Goal: Navigation & Orientation: Go to known website

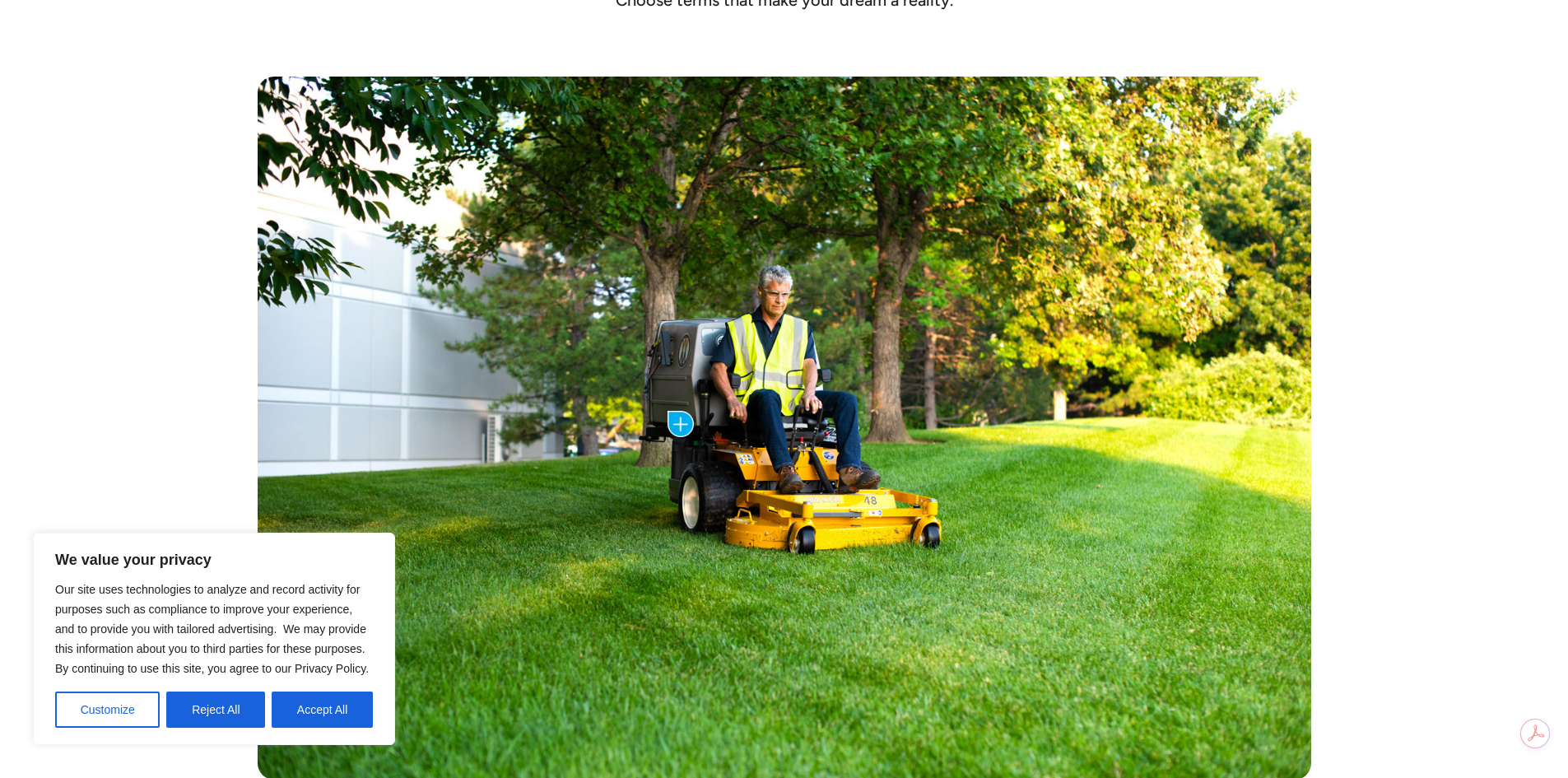
scroll to position [823, 0]
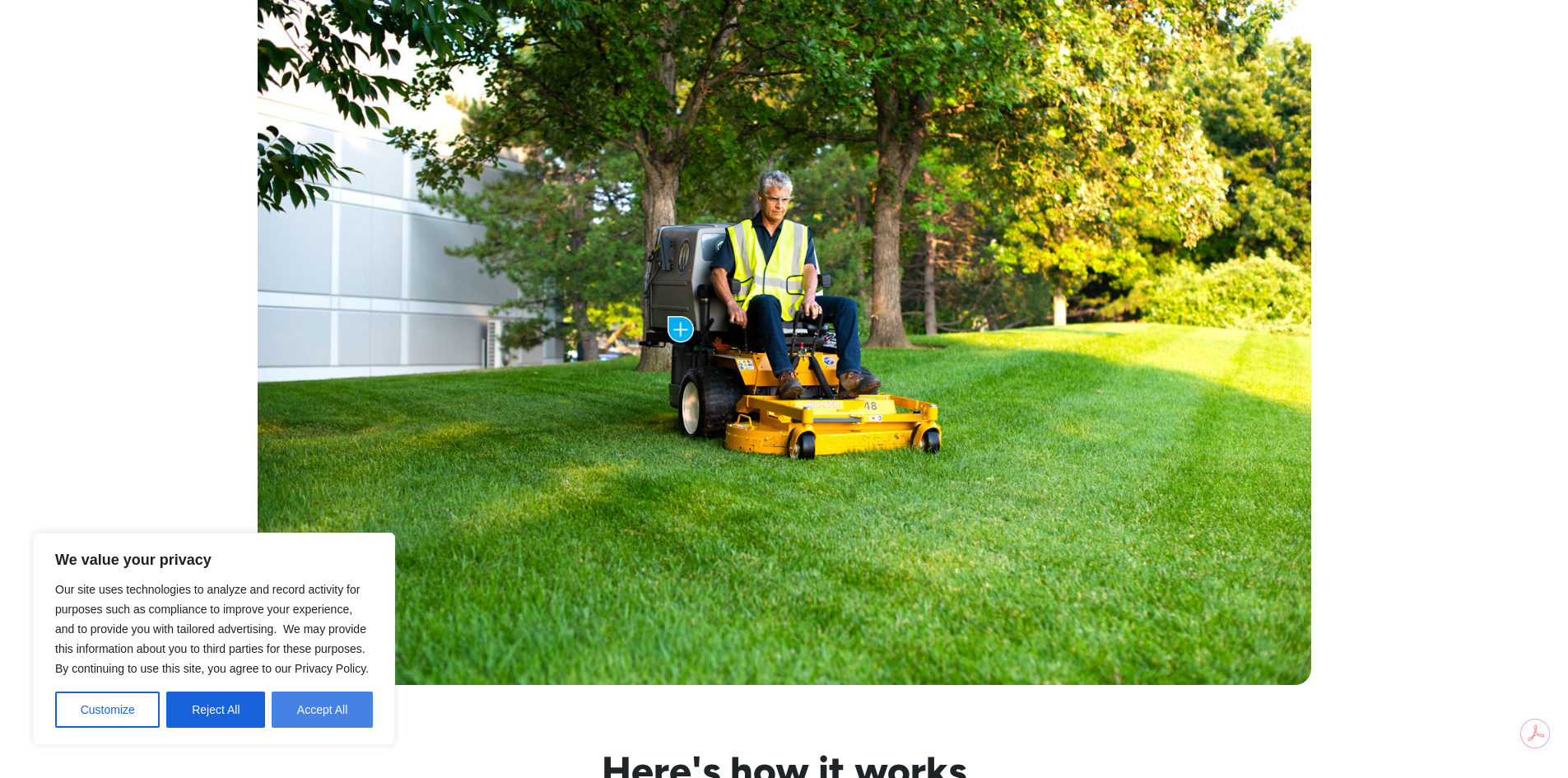
click at [335, 713] on button "Accept All" at bounding box center [322, 709] width 101 height 36
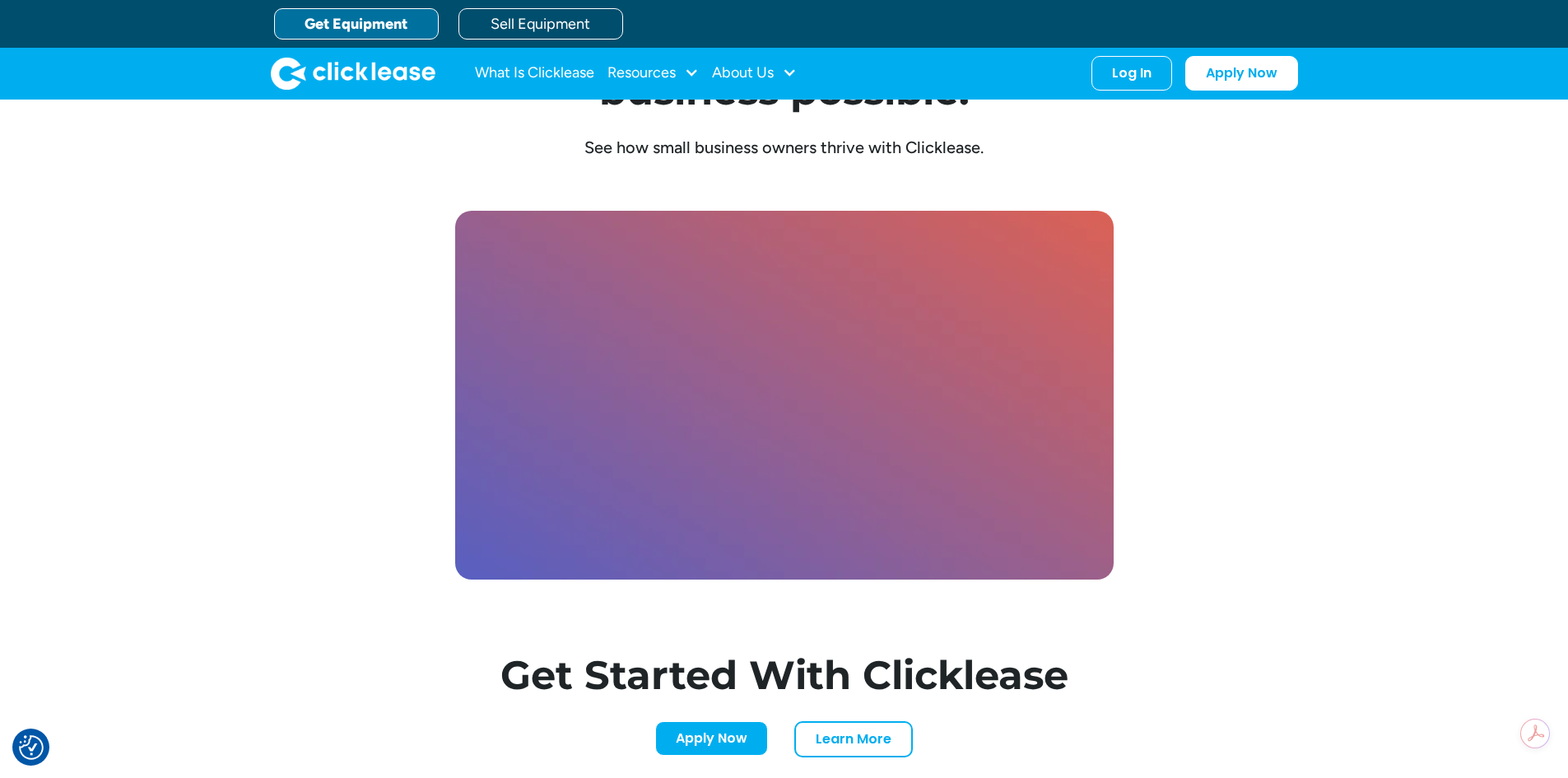
scroll to position [4630, 0]
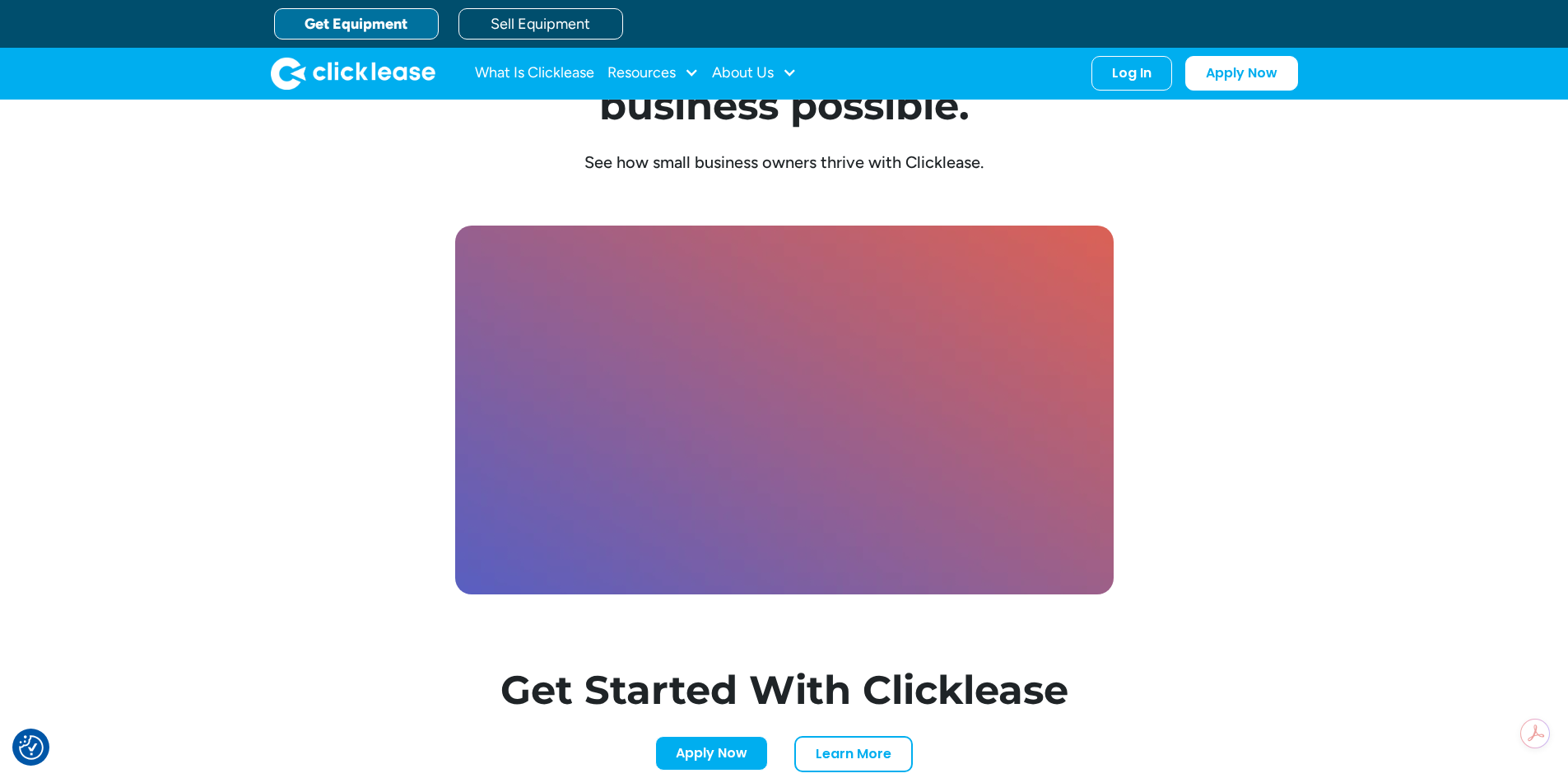
click at [321, 246] on div "Clicklease makes your business possible. See how small business owners thrive w…" at bounding box center [784, 400] width 1053 height 874
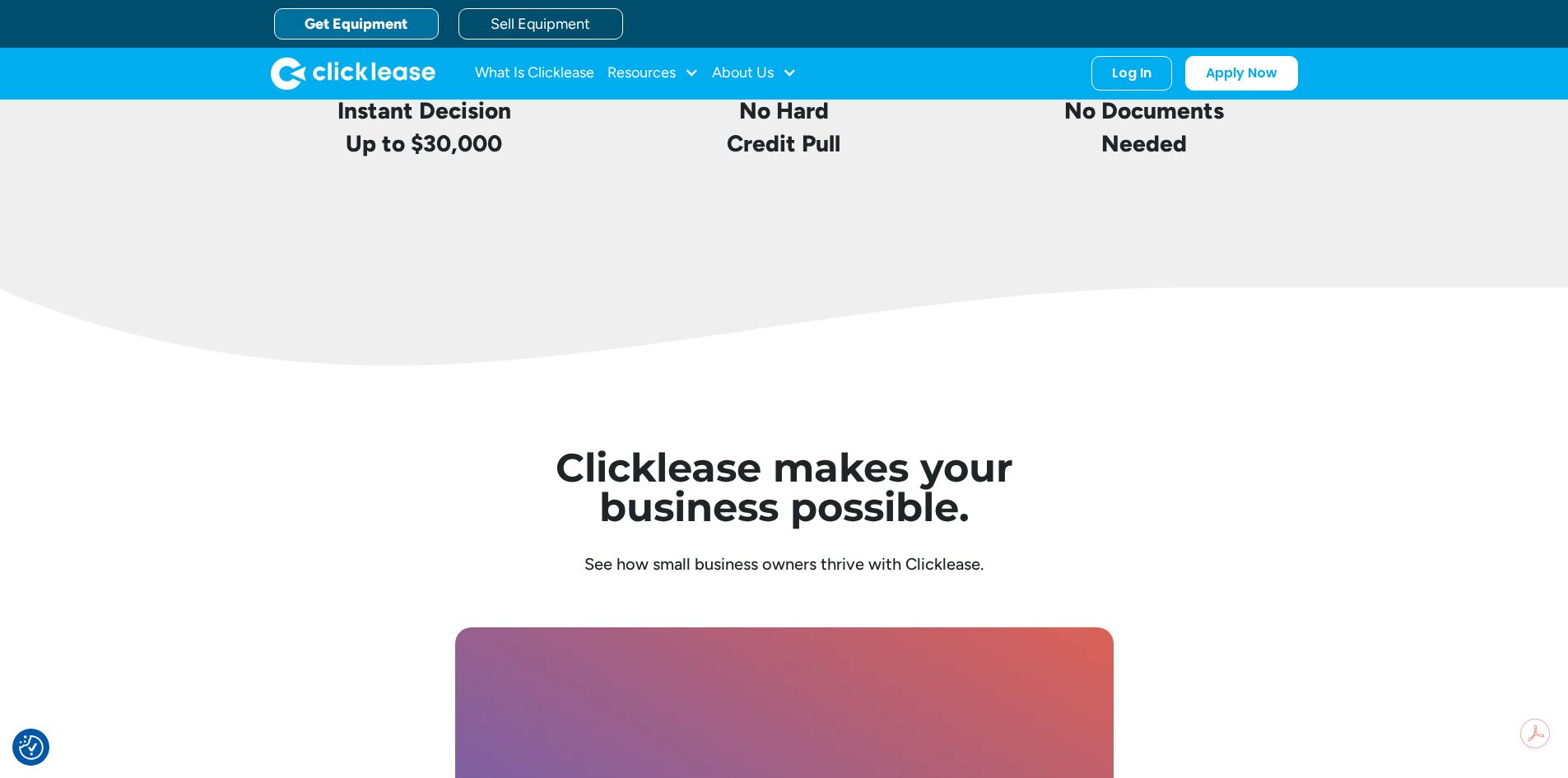
scroll to position [4136, 0]
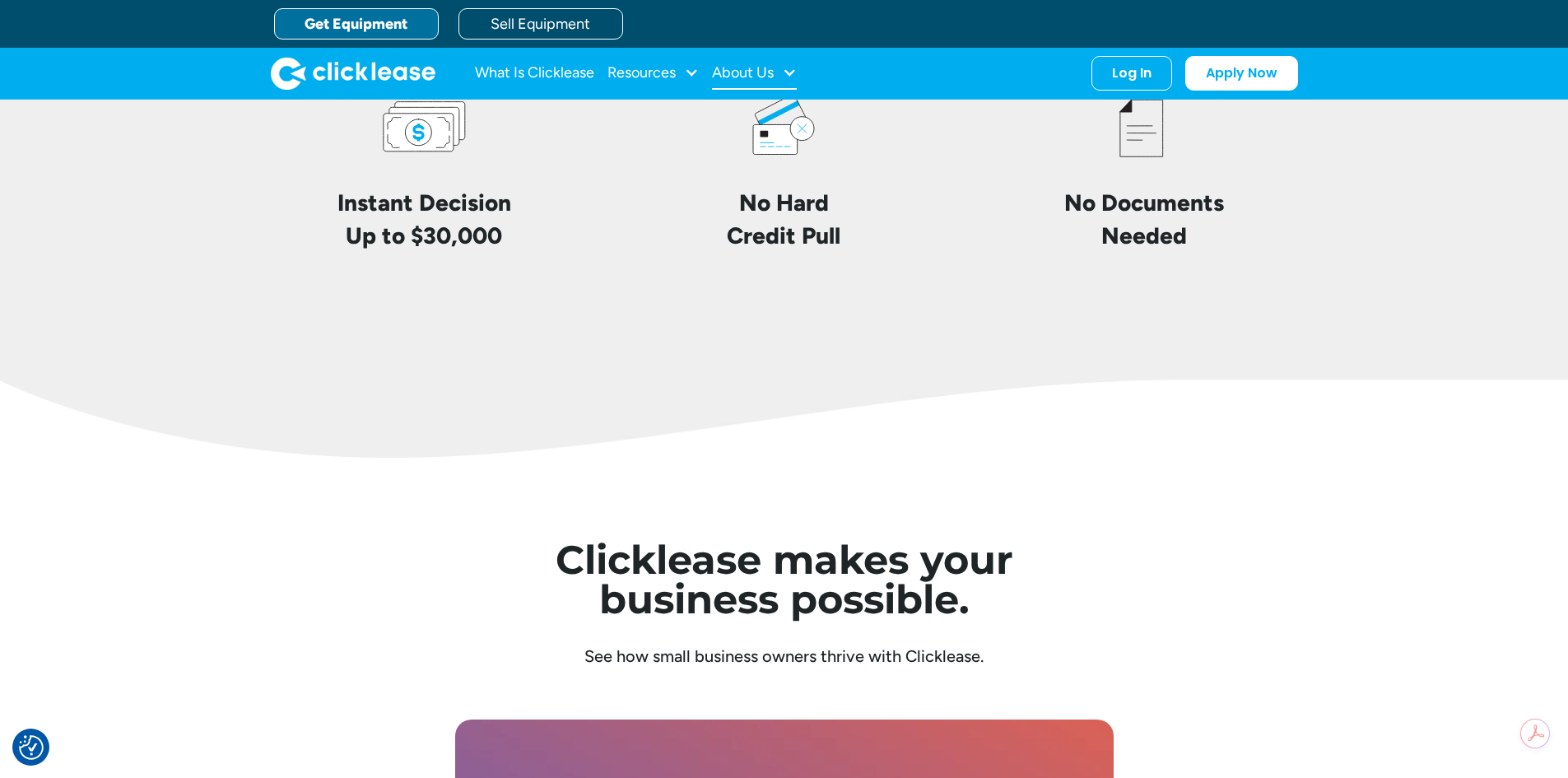
click at [772, 57] on div "About Us" at bounding box center [754, 73] width 85 height 33
click at [773, 72] on div "About Us" at bounding box center [743, 72] width 62 height 0
click at [725, 131] on link "About Us" at bounding box center [756, 127] width 71 height 31
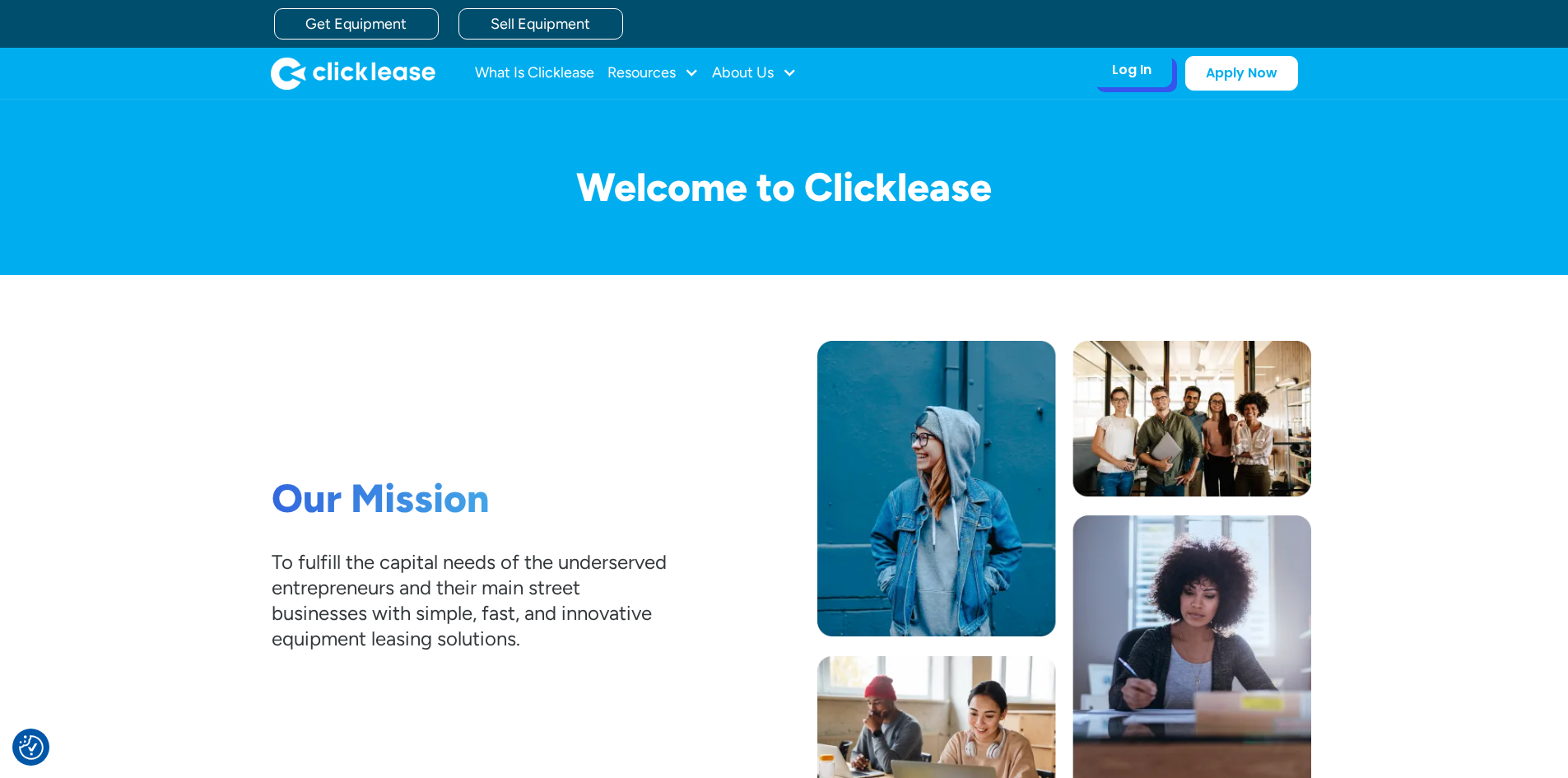
click at [1126, 74] on div "Log In" at bounding box center [1132, 70] width 40 height 16
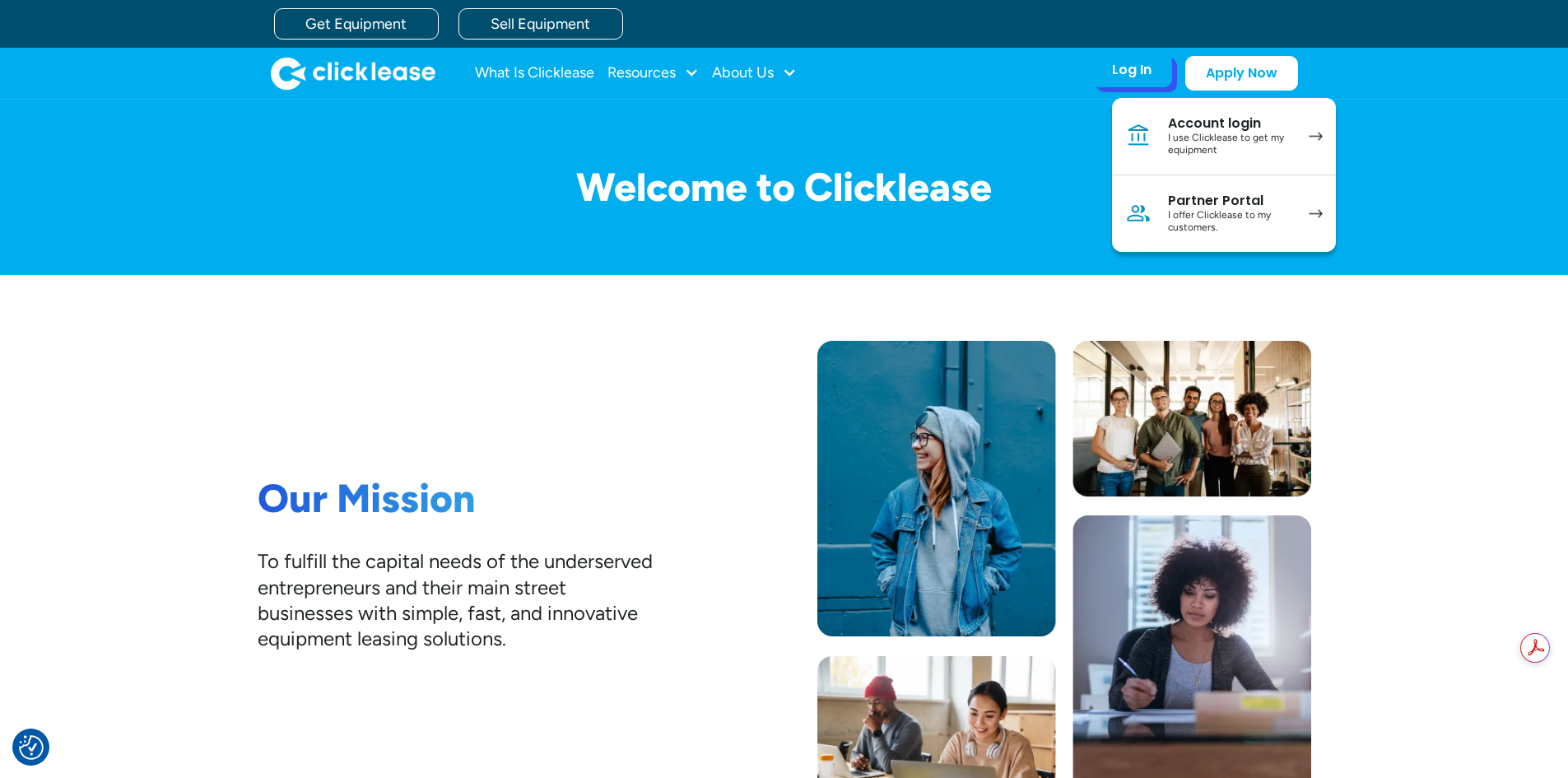
click at [1190, 151] on div "I use Clicklease to get my equipment" at bounding box center [1230, 144] width 124 height 25
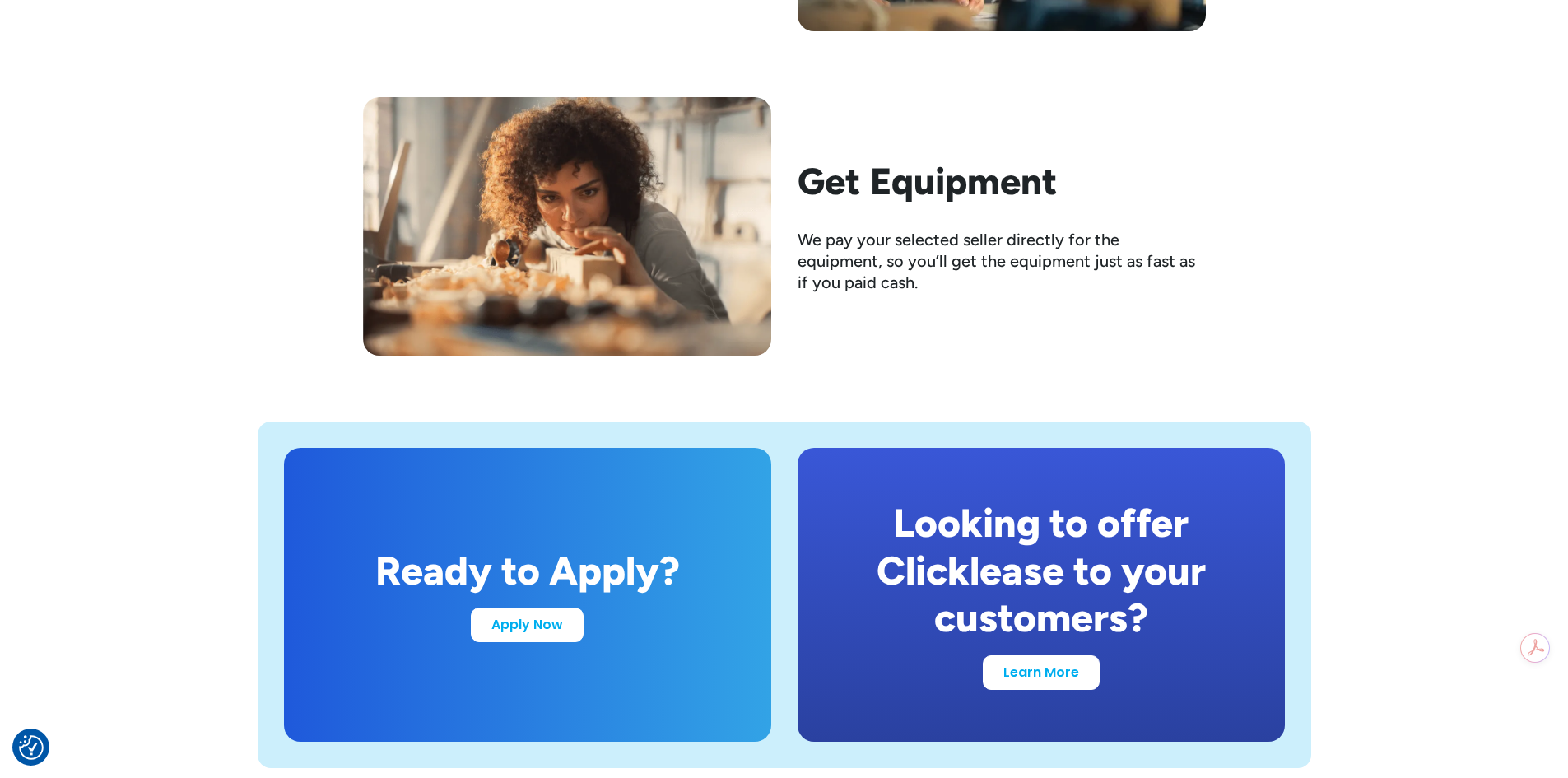
scroll to position [2882, 0]
